Goal: Use online tool/utility: Utilize a website feature to perform a specific function

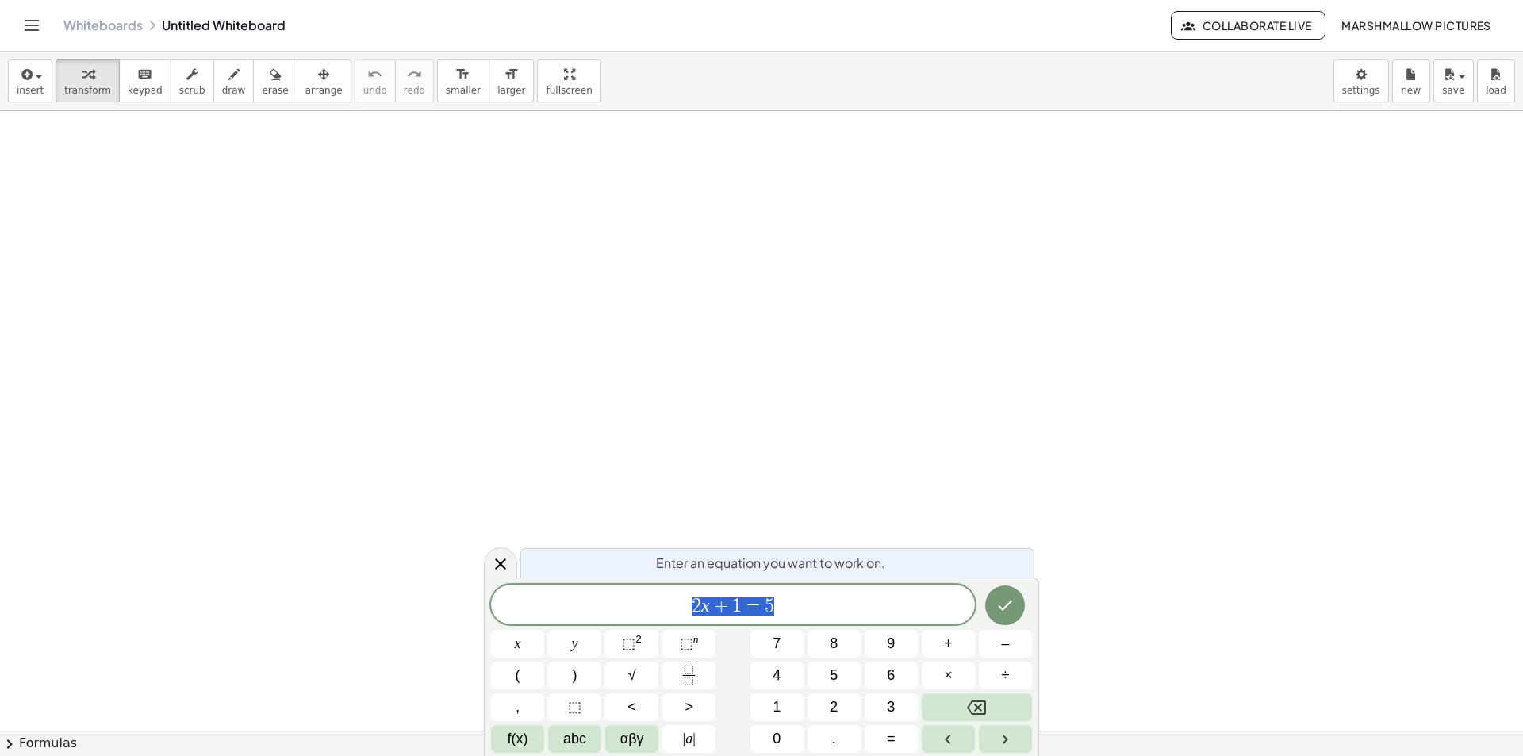
click at [495, 560] on icon at bounding box center [500, 564] width 19 height 19
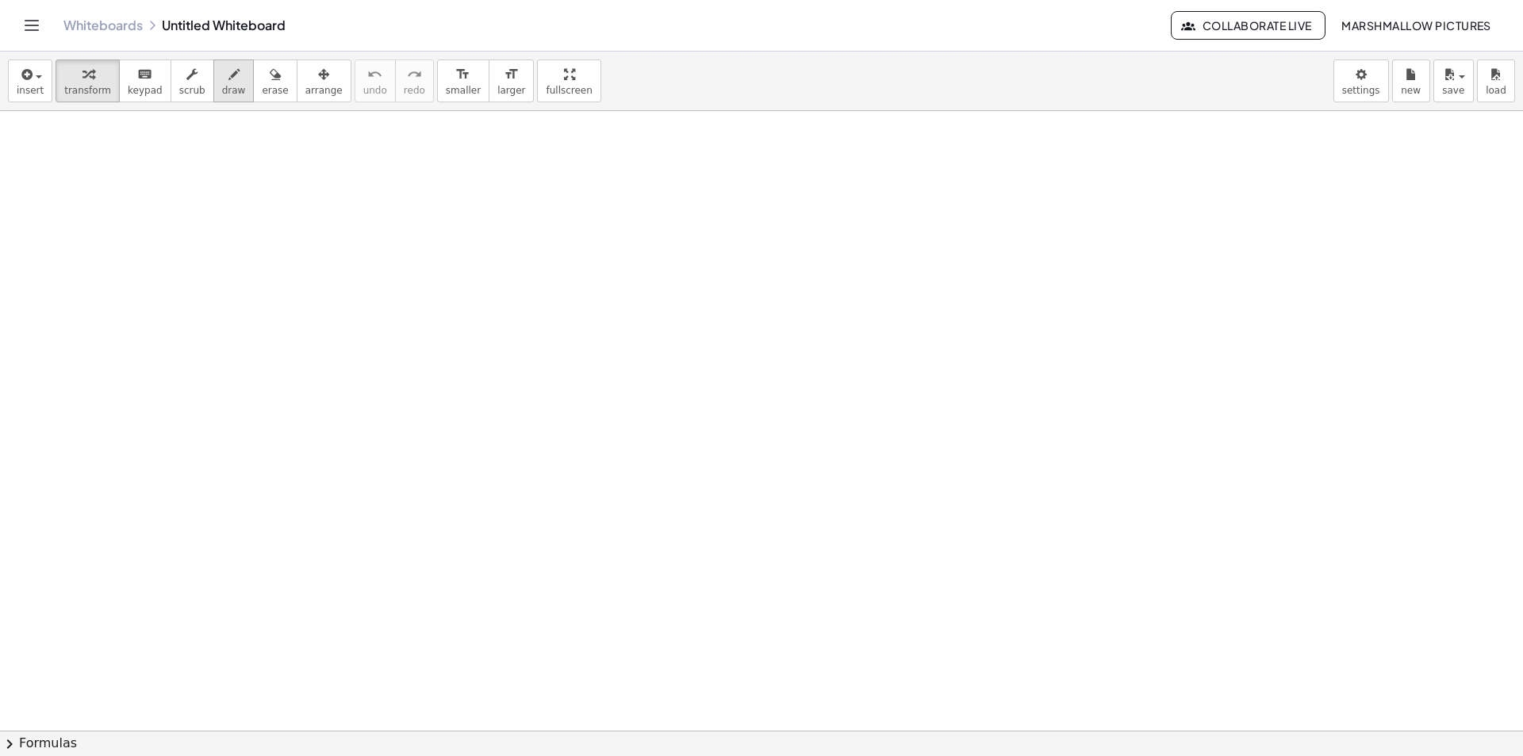
click at [229, 71] on icon "button" at bounding box center [234, 74] width 11 height 19
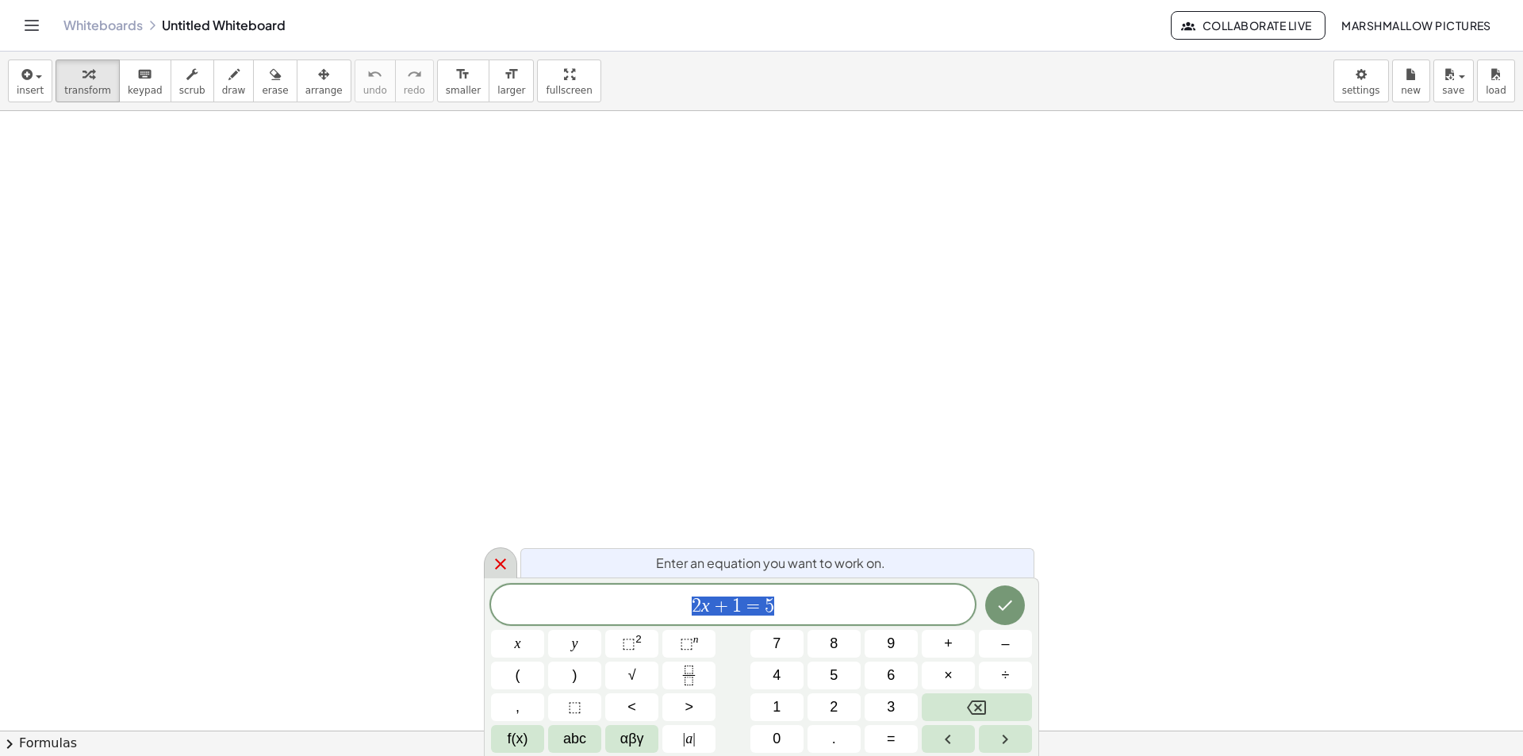
click at [492, 560] on icon at bounding box center [500, 564] width 19 height 19
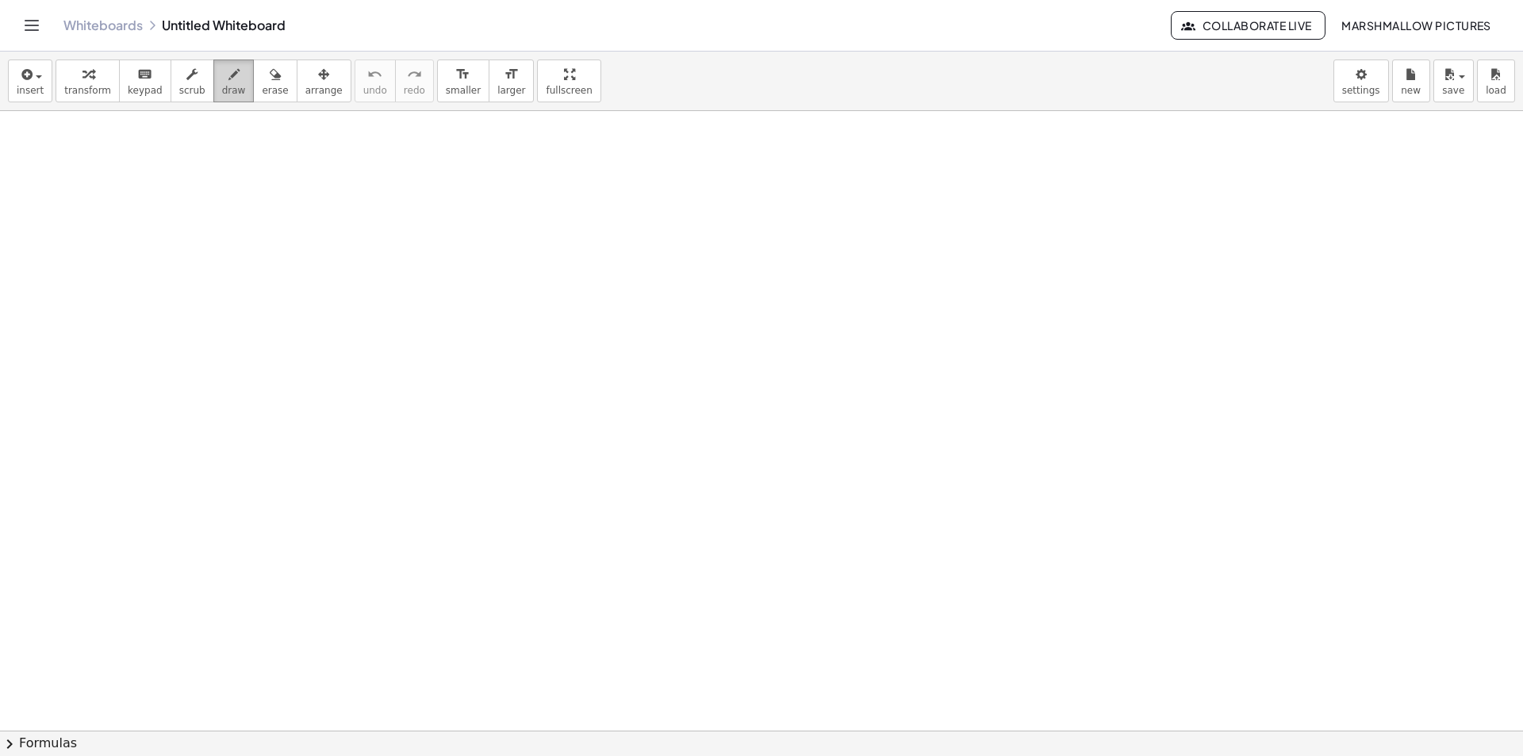
click at [228, 83] on button "draw" at bounding box center [233, 81] width 41 height 43
